Goal: Information Seeking & Learning: Compare options

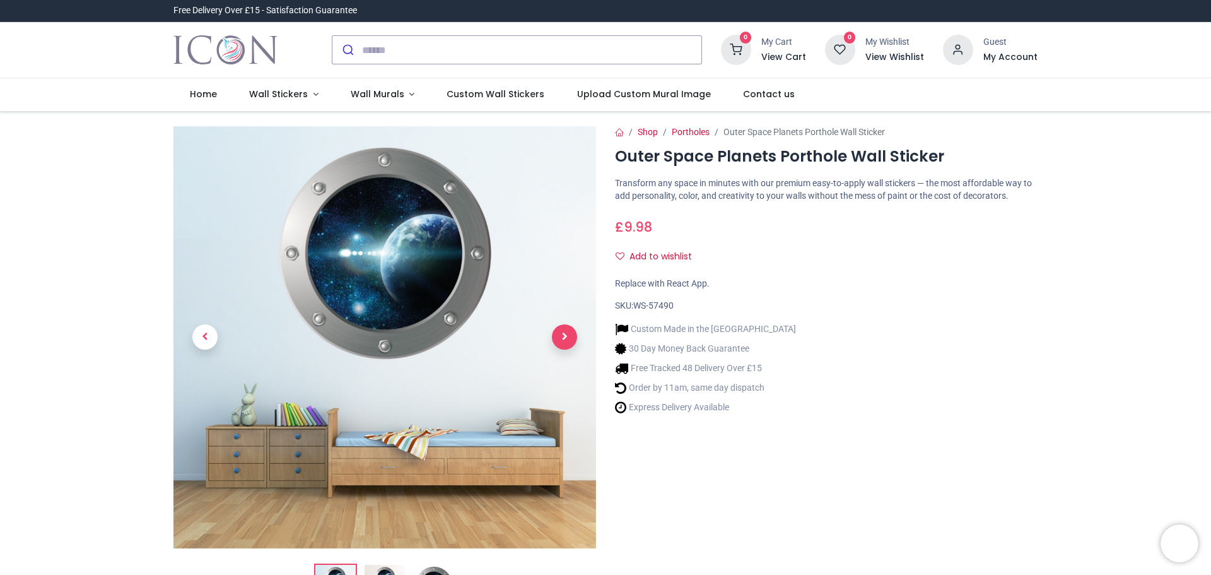
click at [559, 339] on span "Next" at bounding box center [564, 336] width 25 height 25
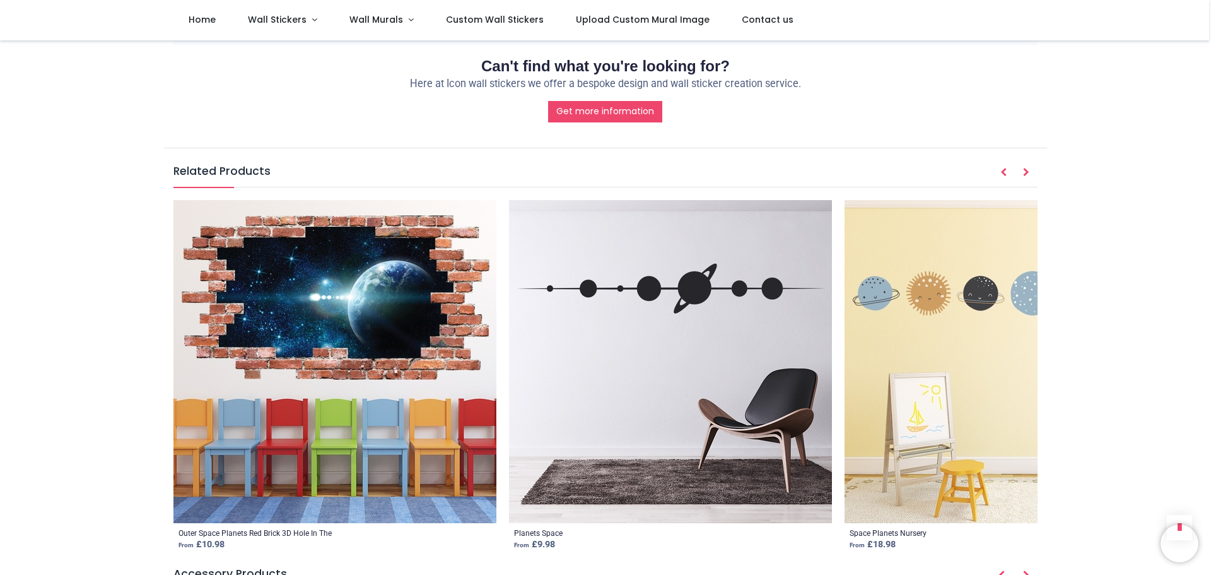
scroll to position [1451, 0]
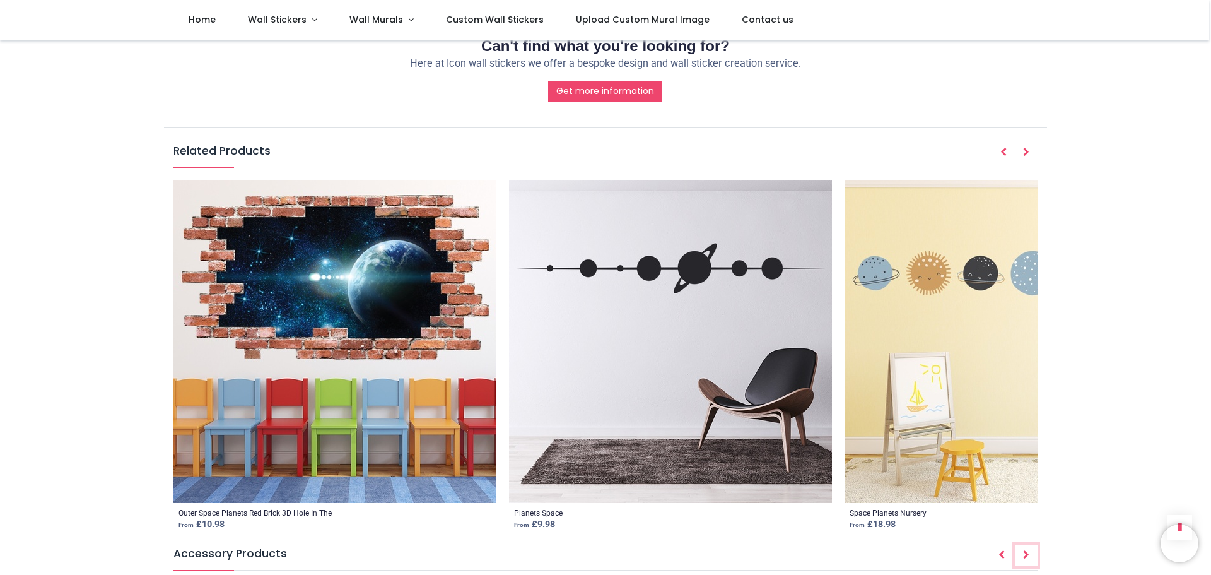
click at [1027, 550] on icon "Next" at bounding box center [1026, 554] width 6 height 9
click at [1026, 550] on icon "Next" at bounding box center [1026, 554] width 6 height 9
click at [997, 273] on img at bounding box center [1006, 341] width 323 height 323
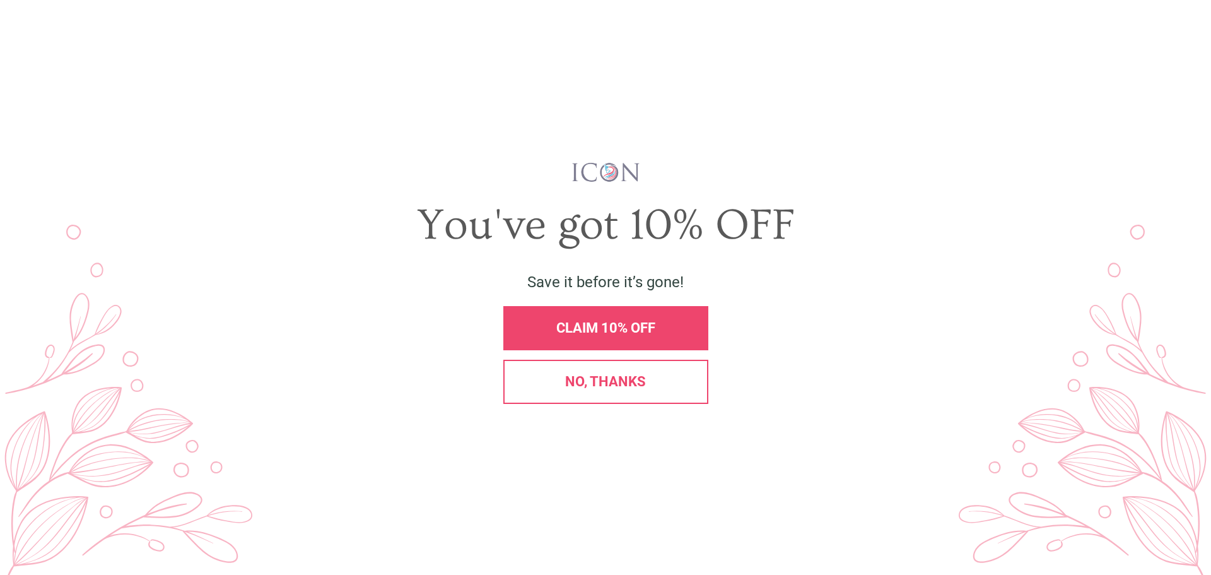
scroll to position [0, 0]
